Goal: Task Accomplishment & Management: Complete application form

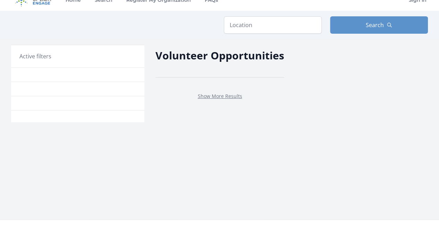
scroll to position [11, 0]
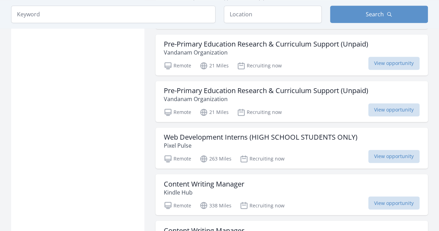
scroll to position [477, 0]
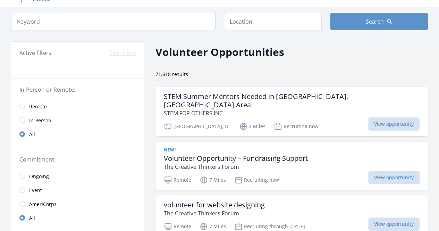
scroll to position [14, 0]
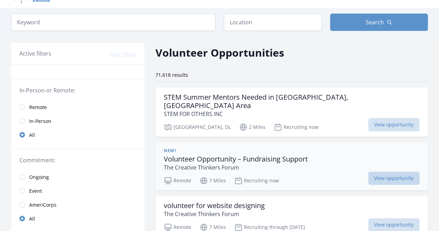
click at [396, 172] on span "View opportunity" at bounding box center [393, 178] width 51 height 13
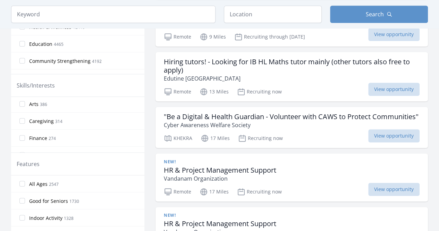
scroll to position [414, 0]
click at [24, 127] on label "Finance 274" at bounding box center [77, 134] width 133 height 14
click at [24, 131] on input "Finance 274" at bounding box center [22, 134] width 6 height 6
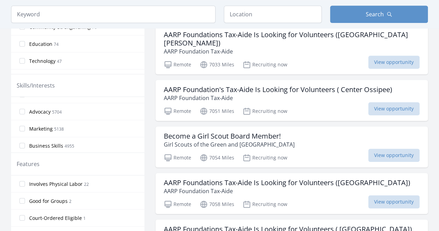
scroll to position [42, 0]
click at [24, 129] on input "Business Skills 4955" at bounding box center [22, 132] width 6 height 6
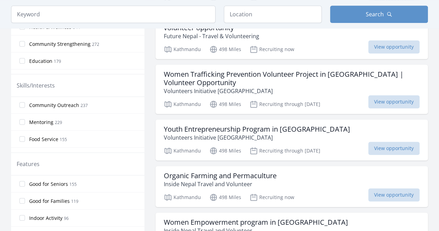
scroll to position [514, 0]
click at [21, 99] on input "Accounting 262" at bounding box center [22, 102] width 6 height 6
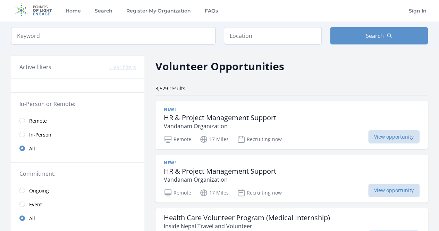
scroll to position [0, 0]
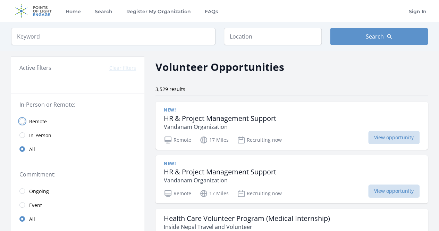
click at [22, 120] on input "radio" at bounding box center [22, 121] width 6 height 6
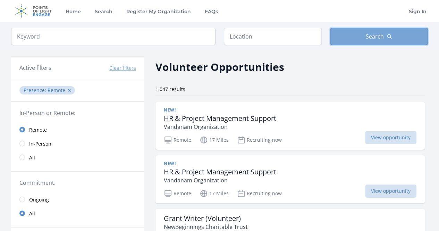
click at [400, 41] on button "Search" at bounding box center [379, 36] width 98 height 17
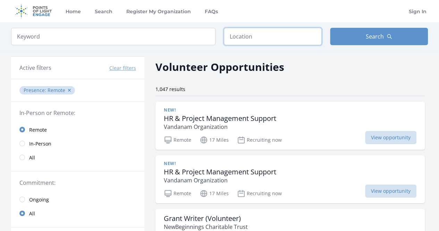
click at [287, 34] on input "text" at bounding box center [273, 36] width 98 height 17
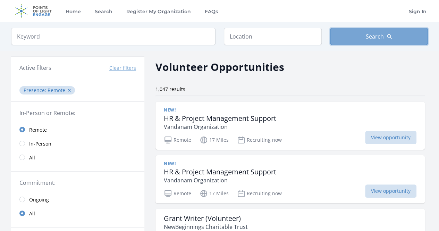
click at [364, 34] on button "Search" at bounding box center [379, 36] width 98 height 17
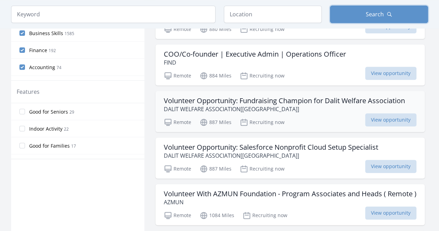
scroll to position [304, 0]
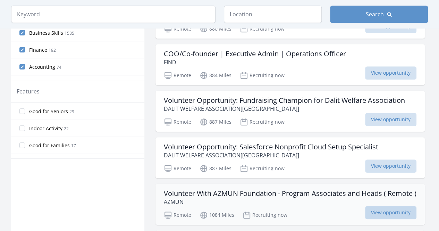
click at [392, 209] on span "View opportunity" at bounding box center [390, 212] width 51 height 13
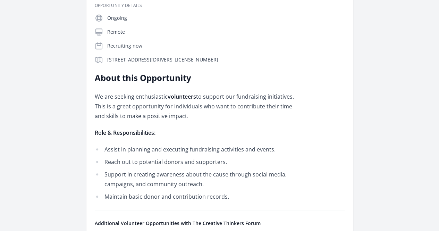
scroll to position [142, 0]
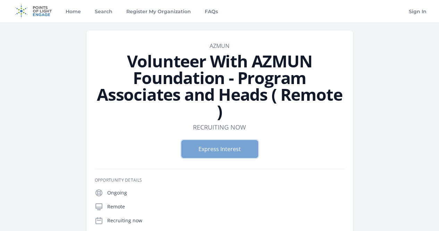
click at [215, 140] on button "Express Interest" at bounding box center [220, 148] width 76 height 17
